Goal: Transaction & Acquisition: Purchase product/service

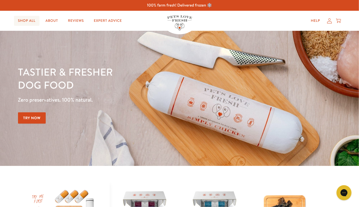
click at [22, 19] on link "Shop All" at bounding box center [27, 21] width 26 height 10
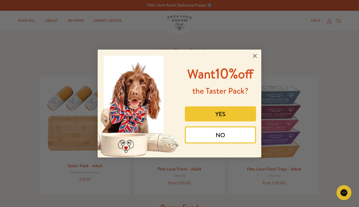
click at [255, 54] on circle "Close dialog" at bounding box center [255, 56] width 8 height 8
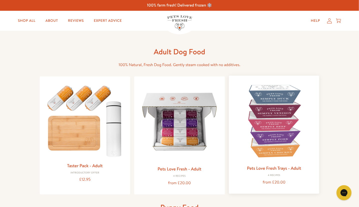
click at [285, 109] on img at bounding box center [274, 121] width 83 height 83
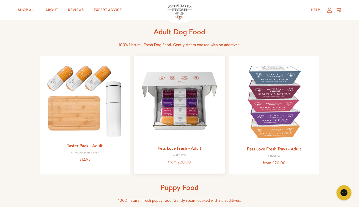
scroll to position [30, 0]
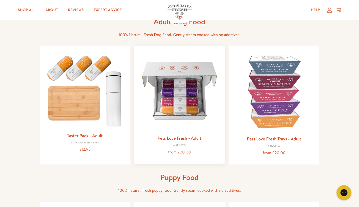
click at [187, 115] on img at bounding box center [179, 91] width 83 height 83
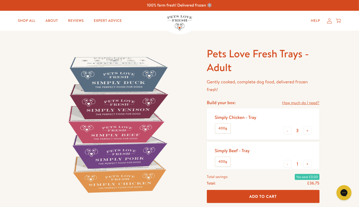
click at [301, 104] on link "How much do I need?" at bounding box center [300, 103] width 37 height 7
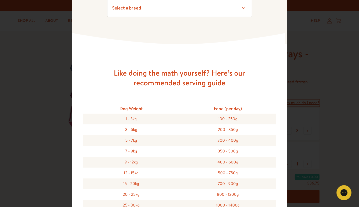
scroll to position [91, 0]
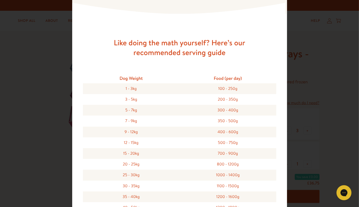
click at [332, 112] on div "Feeding guide Find out exactly how much food your dog needs Select a breed Age …" at bounding box center [179, 103] width 359 height 207
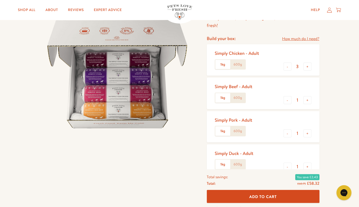
scroll to position [61, 0]
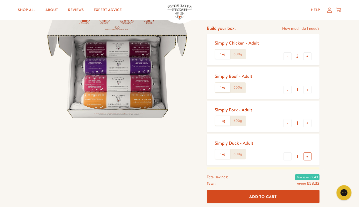
click at [309, 156] on button "+" at bounding box center [308, 156] width 8 height 8
type input "2"
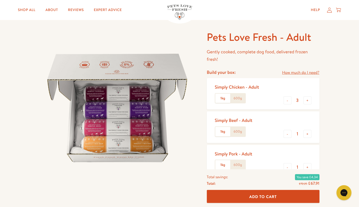
scroll to position [30, 0]
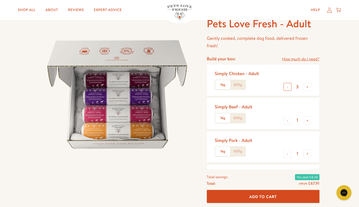
click at [287, 88] on button "-" at bounding box center [288, 87] width 8 height 8
type input "1"
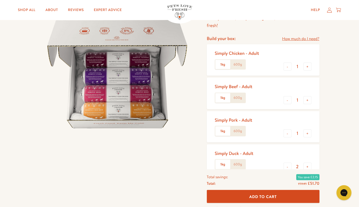
scroll to position [61, 0]
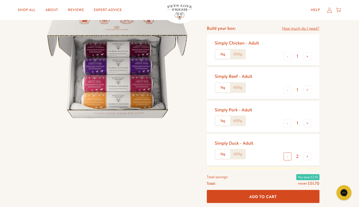
click at [288, 160] on button "-" at bounding box center [288, 156] width 8 height 8
type input "1"
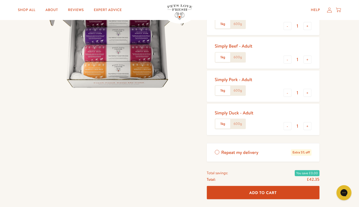
click at [342, 100] on div "Pets Love Fresh - Adult Gently cooked, complete dog food, delivered frozen fres…" at bounding box center [179, 99] width 359 height 318
